Goal: Task Accomplishment & Management: Manage account settings

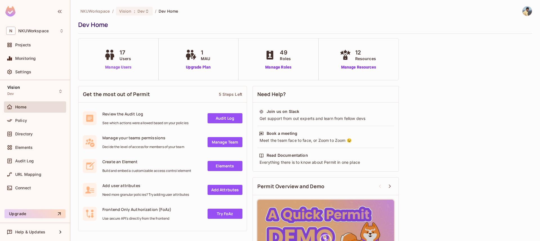
click at [123, 70] on link "Manage Users" at bounding box center [118, 67] width 31 height 6
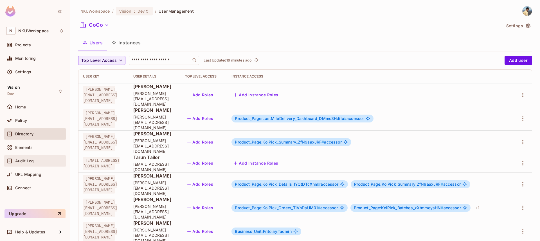
click at [25, 162] on span "Audit Log" at bounding box center [24, 161] width 19 height 4
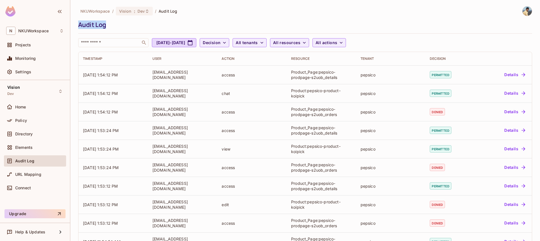
drag, startPoint x: 105, startPoint y: 26, endPoint x: 77, endPoint y: 26, distance: 28.1
click at [77, 26] on div "NKUWorkspace / Vision : Dev / Audit Log Audit Log ​ [DATE] - [DATE] Decision Al…" at bounding box center [304, 120] width 469 height 241
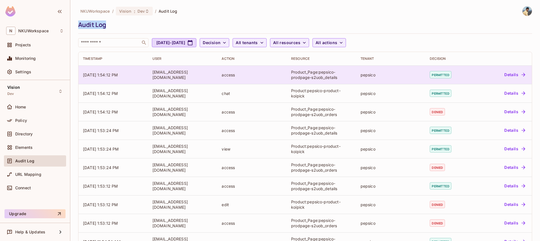
click at [514, 73] on button "Details" at bounding box center [514, 74] width 25 height 9
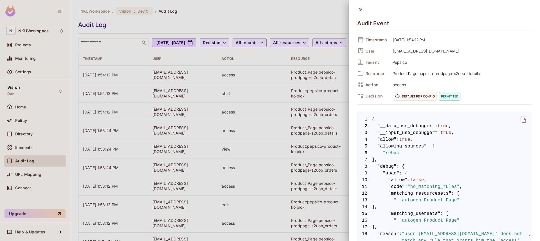
click at [360, 9] on icon at bounding box center [359, 9] width 3 height 3
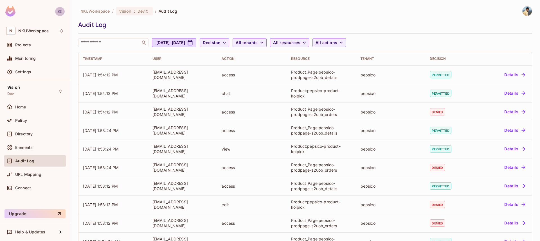
click at [60, 12] on icon "button" at bounding box center [59, 11] width 7 height 7
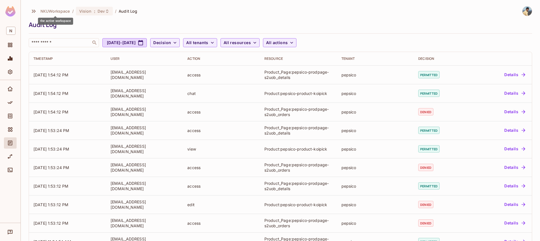
click at [61, 13] on span "NKUWorkspace" at bounding box center [55, 10] width 30 height 5
click at [13, 44] on span "Projects" at bounding box center [10, 45] width 7 height 7
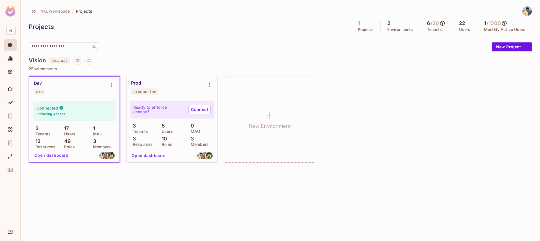
click at [53, 155] on button "Open dashboard" at bounding box center [51, 155] width 39 height 9
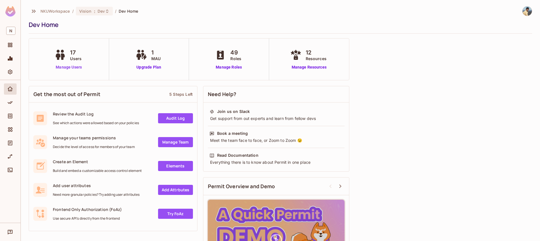
click at [69, 69] on link "Manage Users" at bounding box center [68, 67] width 31 height 6
